Goal: Book appointment/travel/reservation

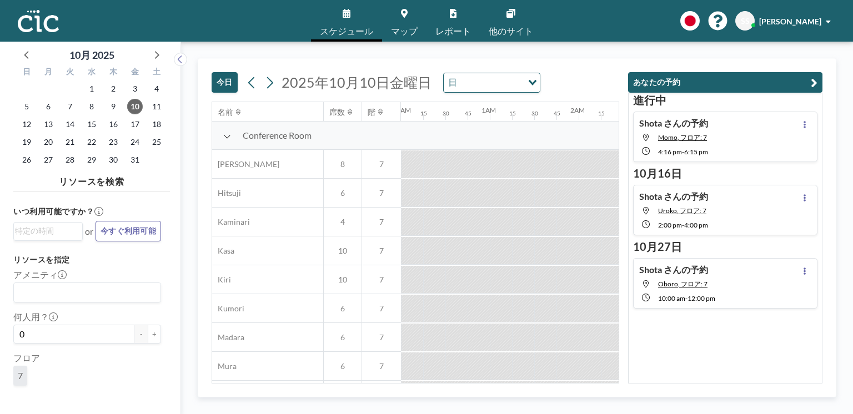
scroll to position [413, 1421]
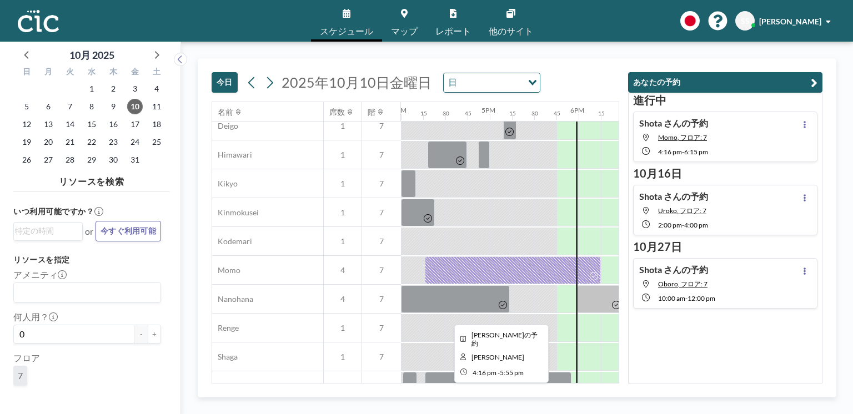
drag, startPoint x: 523, startPoint y: 379, endPoint x: 533, endPoint y: 378, distance: 10.1
click at [533, 378] on div at bounding box center [498, 386] width 147 height 28
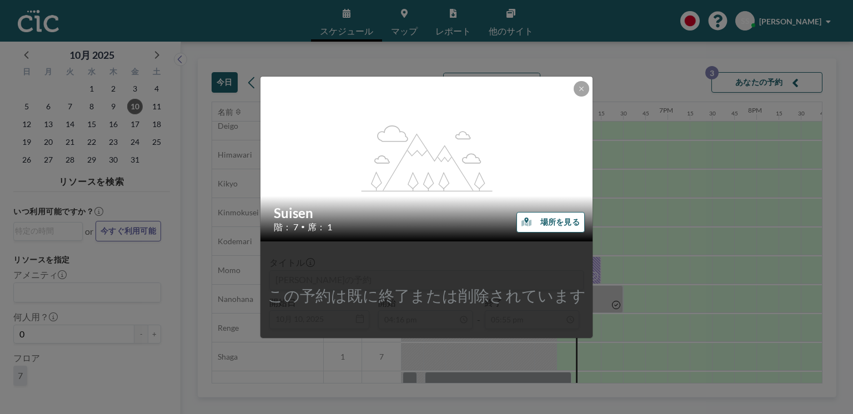
click at [642, 235] on div "flex-grow: 1.2; Suisen 階： 7 • 席： 1 場所を見る この予約は既に終了または削除されています タイトル Jinsukeの予約 開…" at bounding box center [426, 207] width 853 height 414
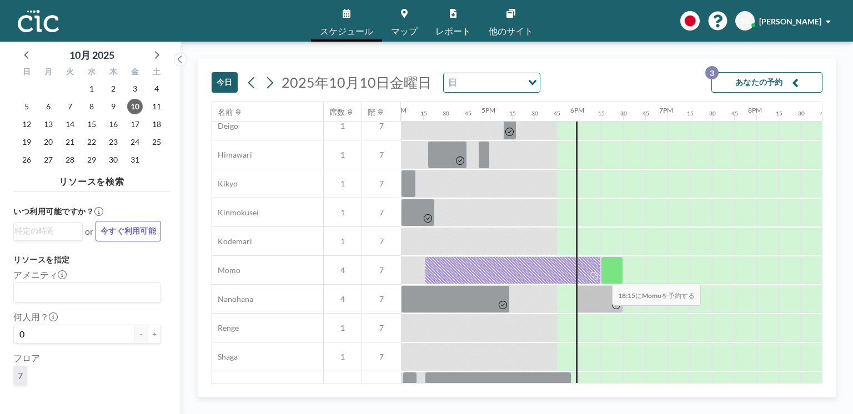
click at [603, 277] on div at bounding box center [612, 271] width 22 height 28
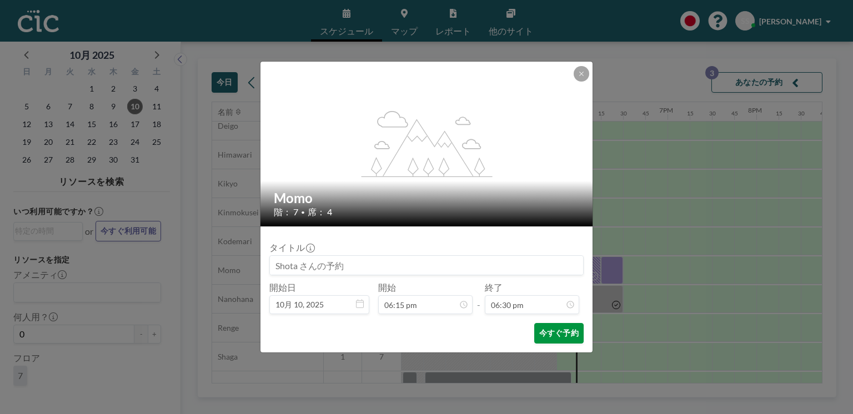
click at [563, 334] on button "今すぐ予約" at bounding box center [558, 333] width 49 height 21
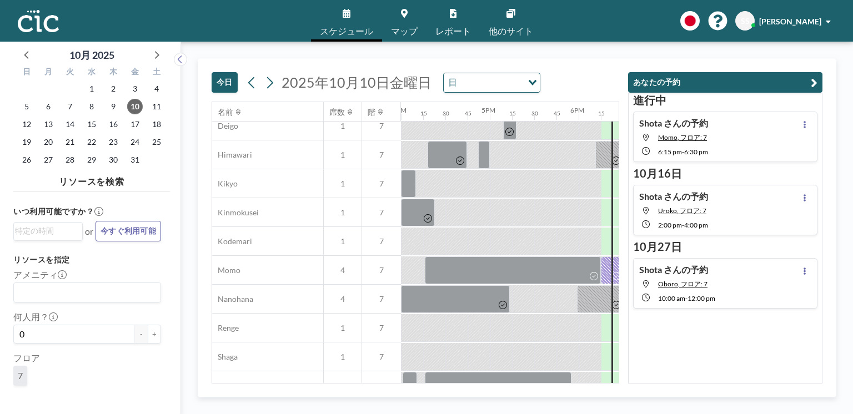
drag, startPoint x: 508, startPoint y: 383, endPoint x: 517, endPoint y: 383, distance: 9.5
click at [517, 383] on div "今日 2025年10月10日金曜日 日 Loading... 名前 席数 階 12AM 15 30 45 1AM 15 30 45 2AM 15 30 45 …" at bounding box center [517, 227] width 638 height 339
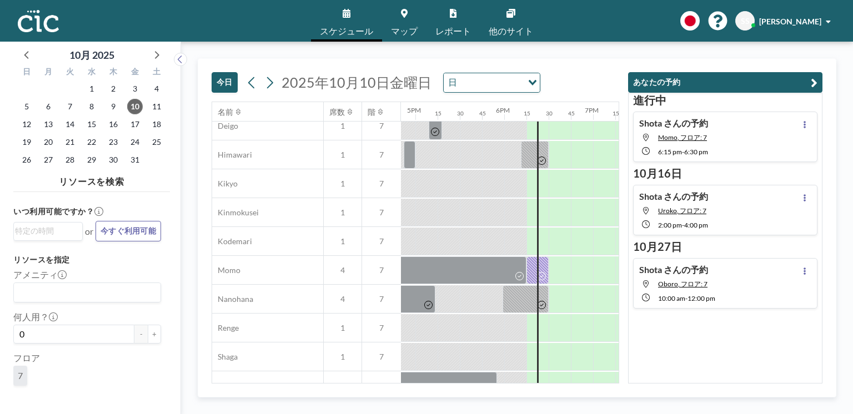
scroll to position [413, 1521]
